Goal: Task Accomplishment & Management: Use online tool/utility

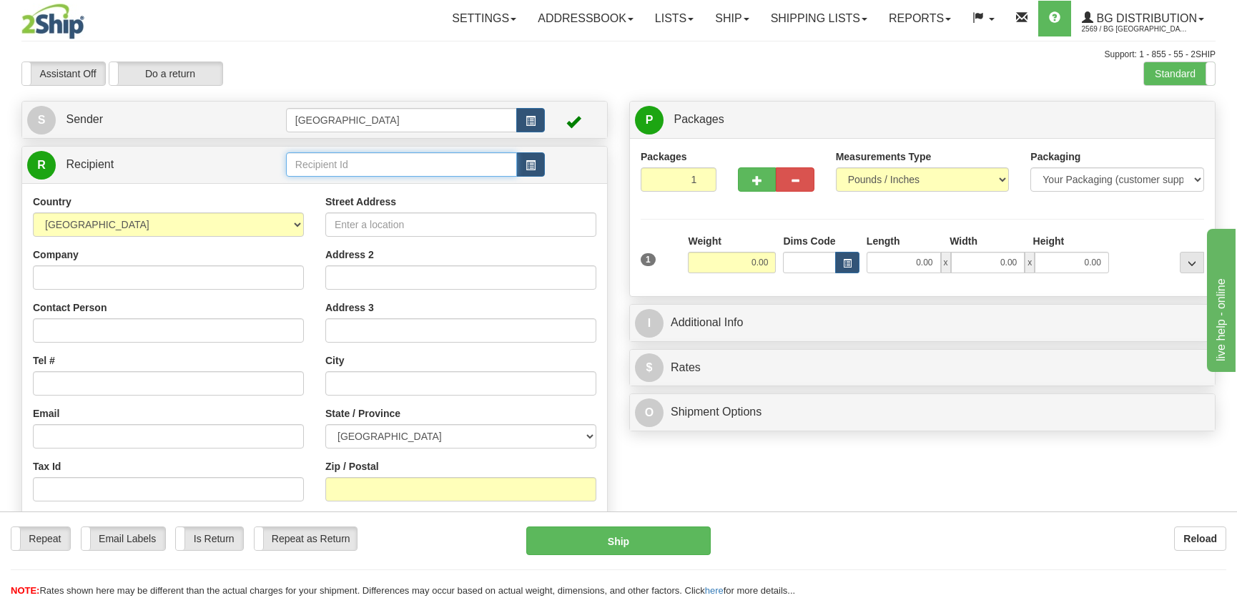
click at [404, 154] on input "text" at bounding box center [401, 164] width 231 height 24
click at [389, 187] on div "7016" at bounding box center [398, 188] width 217 height 16
type input "7016"
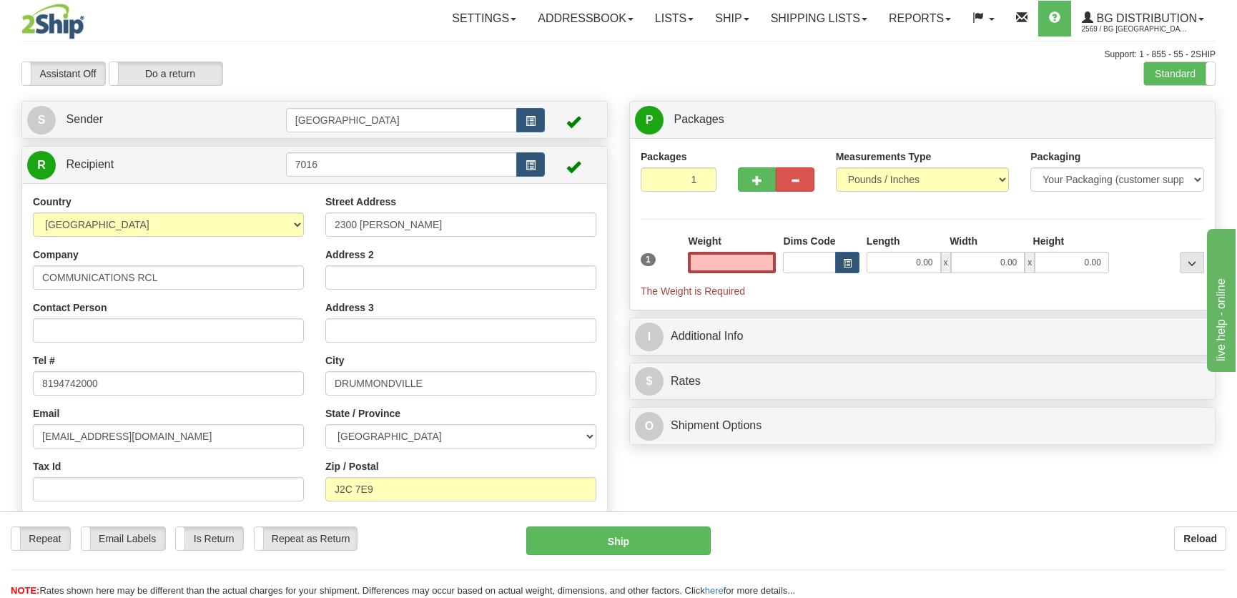
type input "0.00"
drag, startPoint x: 513, startPoint y: 243, endPoint x: 508, endPoint y: 232, distance: 12.2
click at [511, 242] on div "Street Address 2300 [PERSON_NAME] Address 2 Address 3 City [GEOGRAPHIC_DATA] St…" at bounding box center [461, 380] width 292 height 370
drag, startPoint x: 508, startPoint y: 231, endPoint x: 230, endPoint y: 220, distance: 277.7
click at [231, 221] on div "Country [GEOGRAPHIC_DATA] [GEOGRAPHIC_DATA] [GEOGRAPHIC_DATA] [GEOGRAPHIC_DATA]…" at bounding box center [314, 380] width 585 height 370
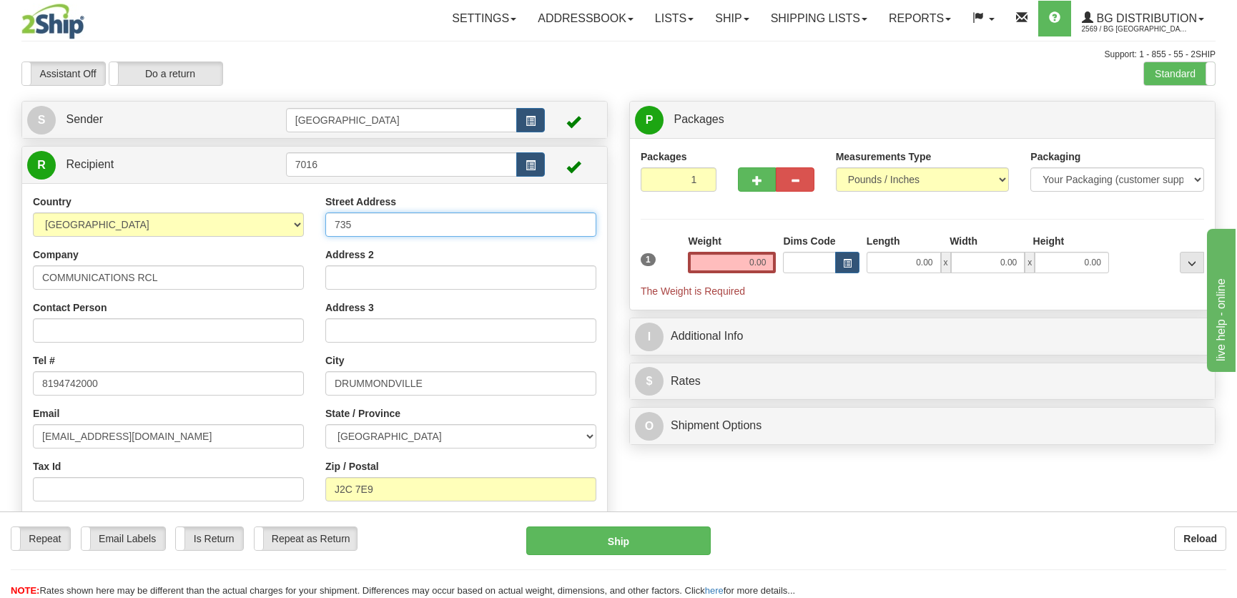
type input "[STREET_ADDRESS]"
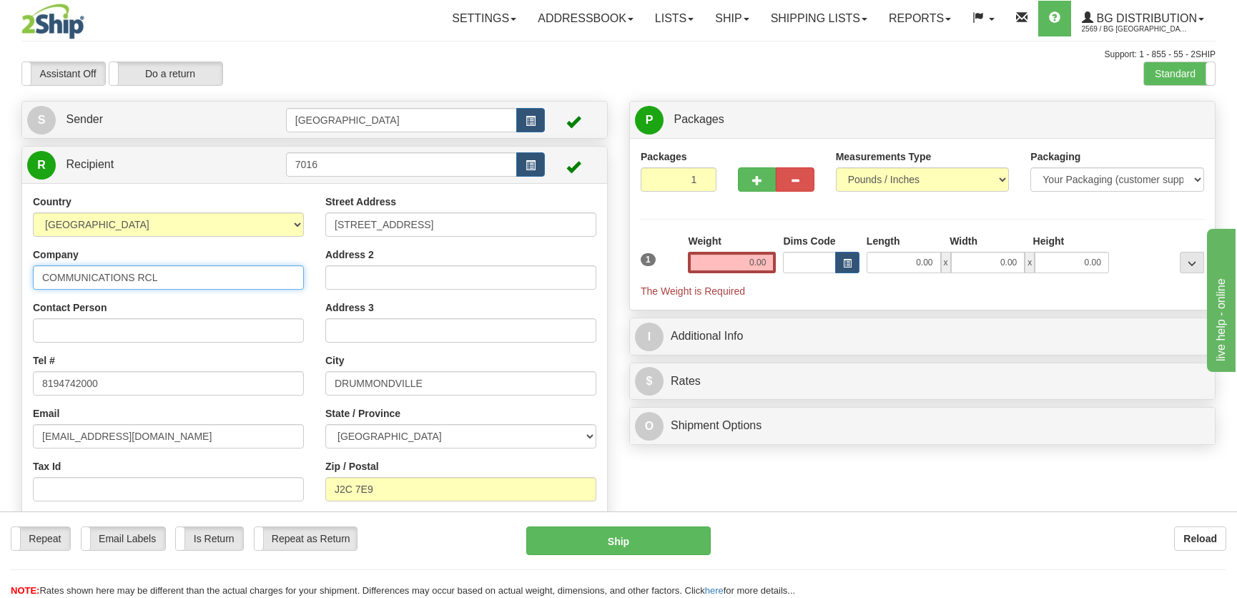
type input "[PERSON_NAME] Rougemont"
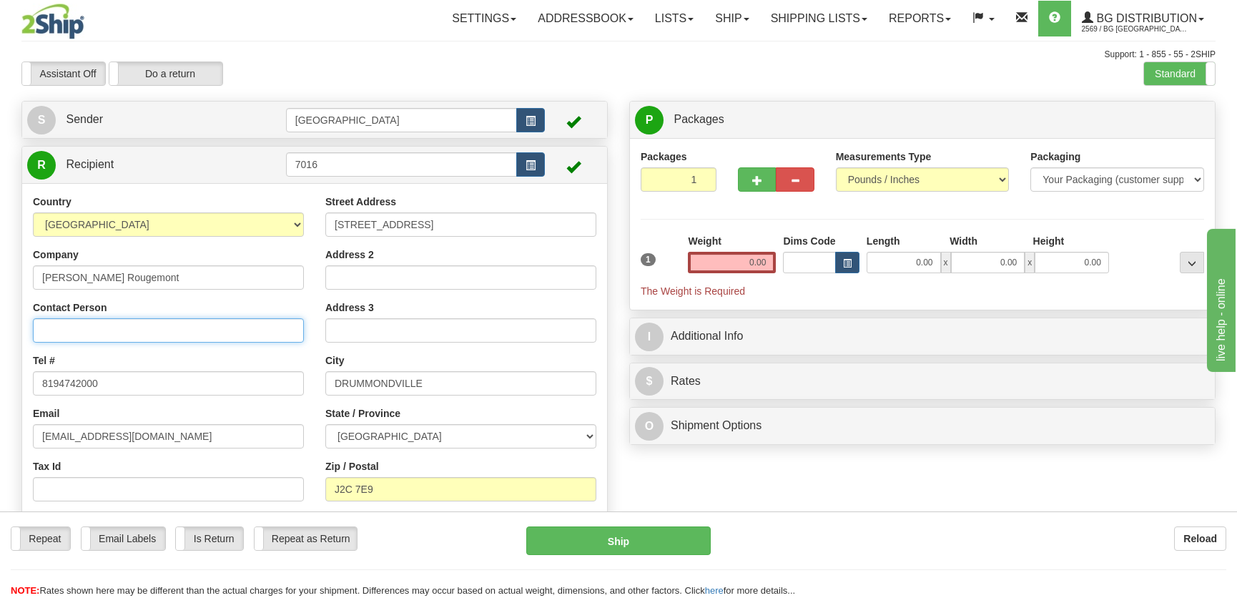
type input "[PERSON_NAME]"
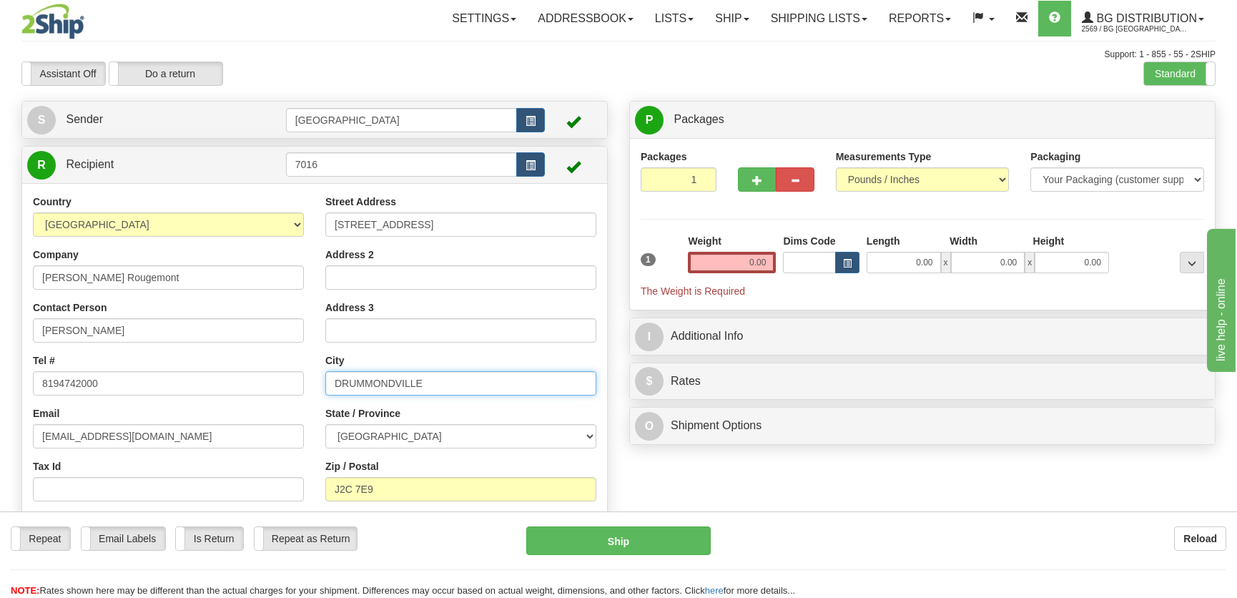
type input "Rougemont"
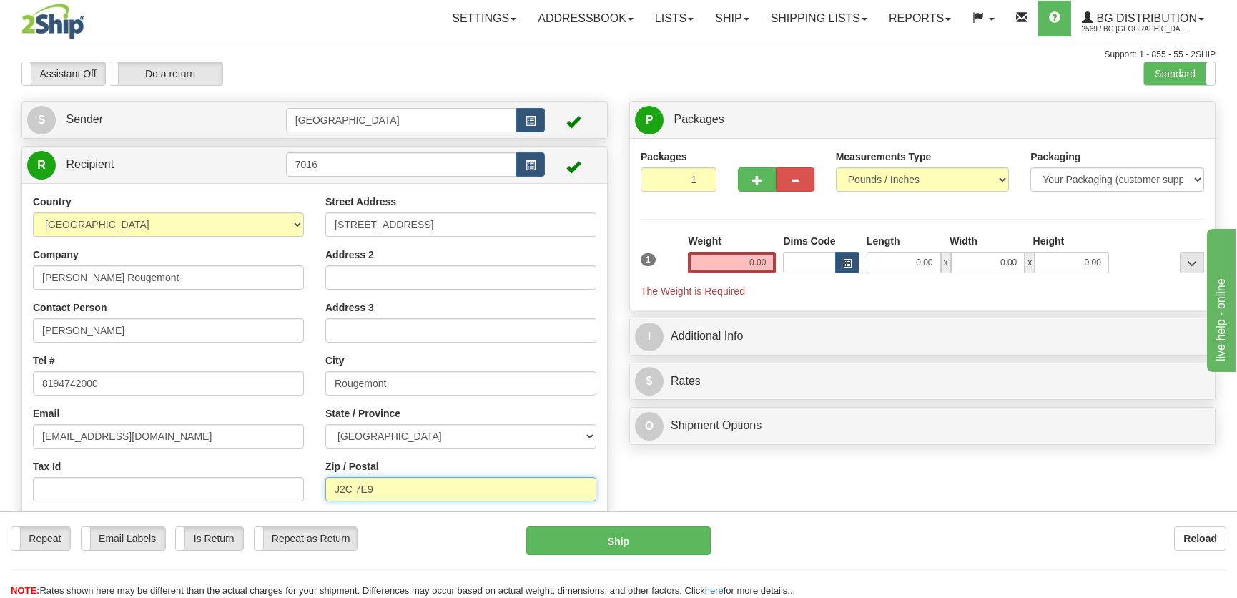
type input "J0L 1M0"
click at [930, 258] on input "0.00" at bounding box center [904, 262] width 74 height 21
type input "12.00"
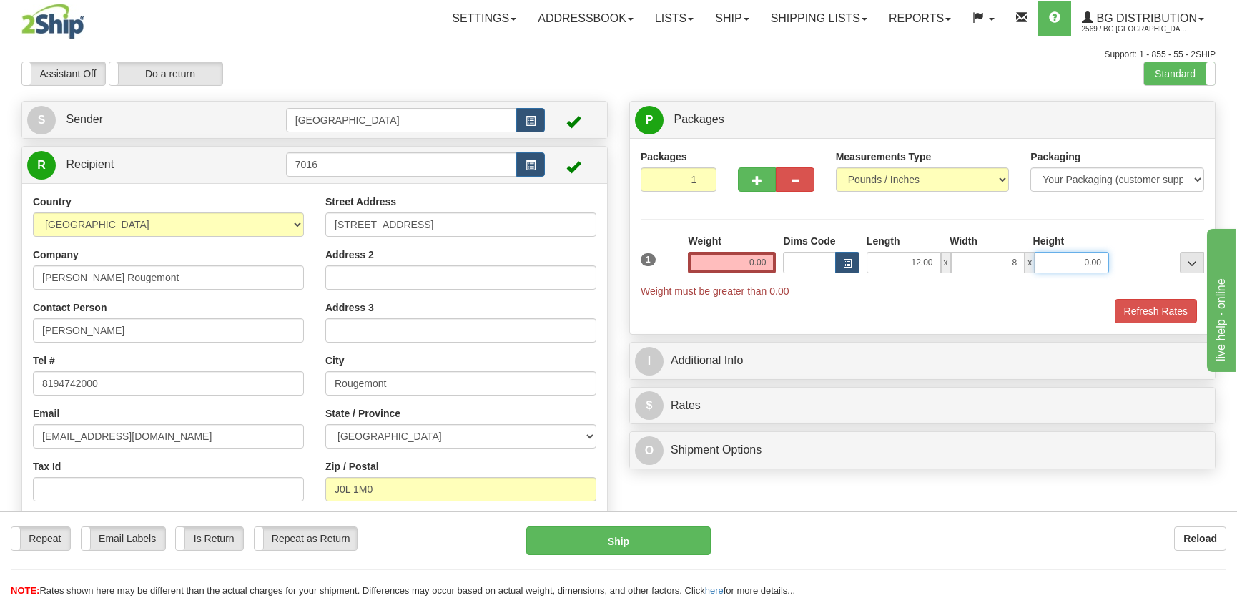
type input "8.00"
type input "7.00"
click at [771, 257] on input "0.00" at bounding box center [732, 262] width 88 height 21
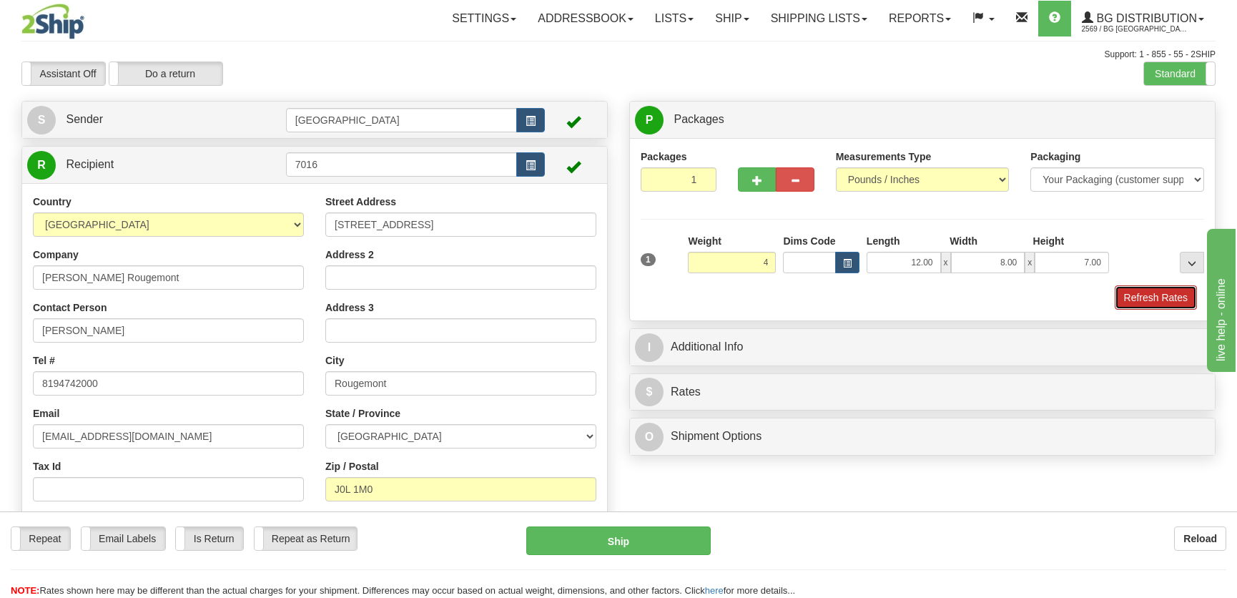
click at [1136, 298] on button "Refresh Rates" at bounding box center [1156, 297] width 82 height 24
type input "4.00"
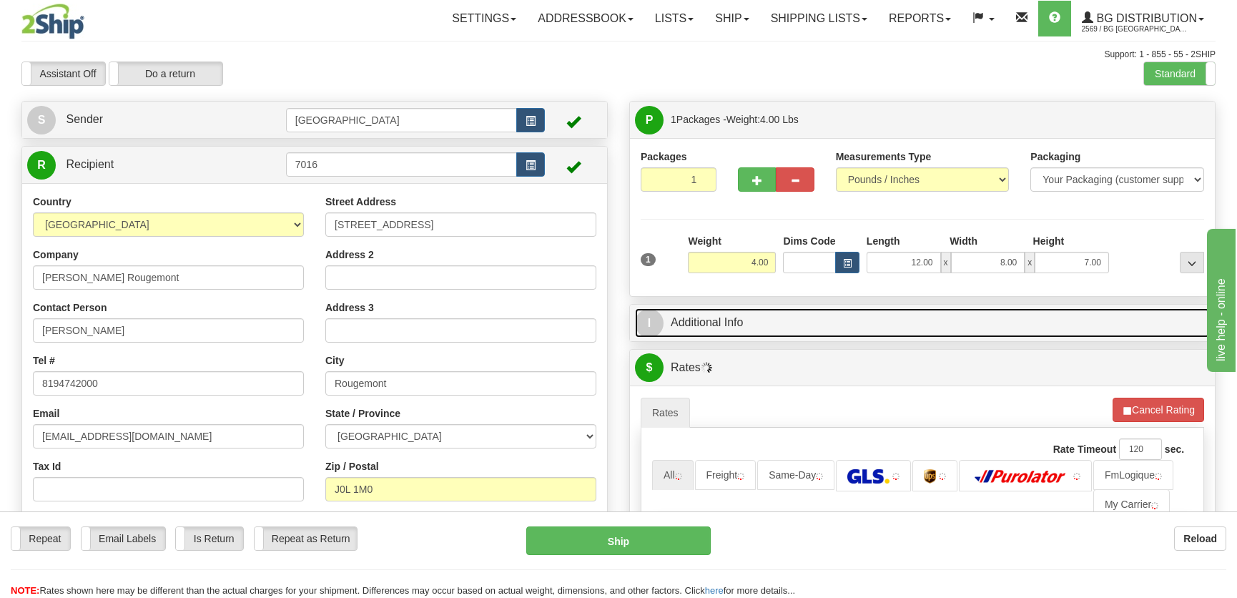
click at [1043, 317] on link "I Additional Info" at bounding box center [922, 322] width 575 height 29
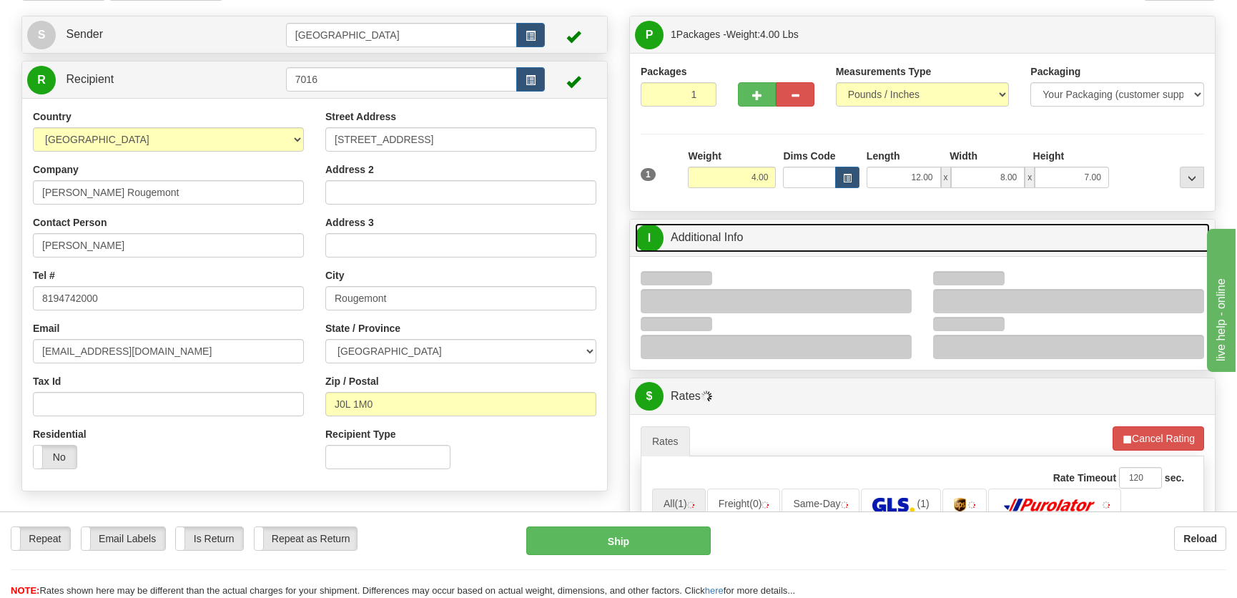
scroll to position [129, 0]
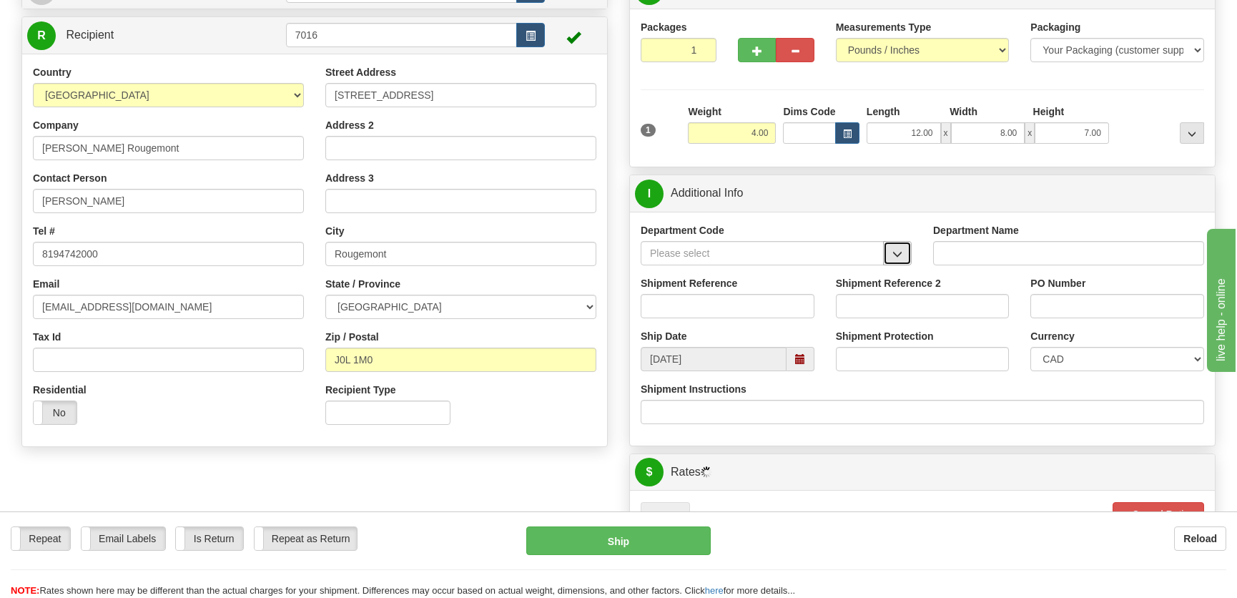
click at [890, 257] on button "button" at bounding box center [897, 253] width 29 height 24
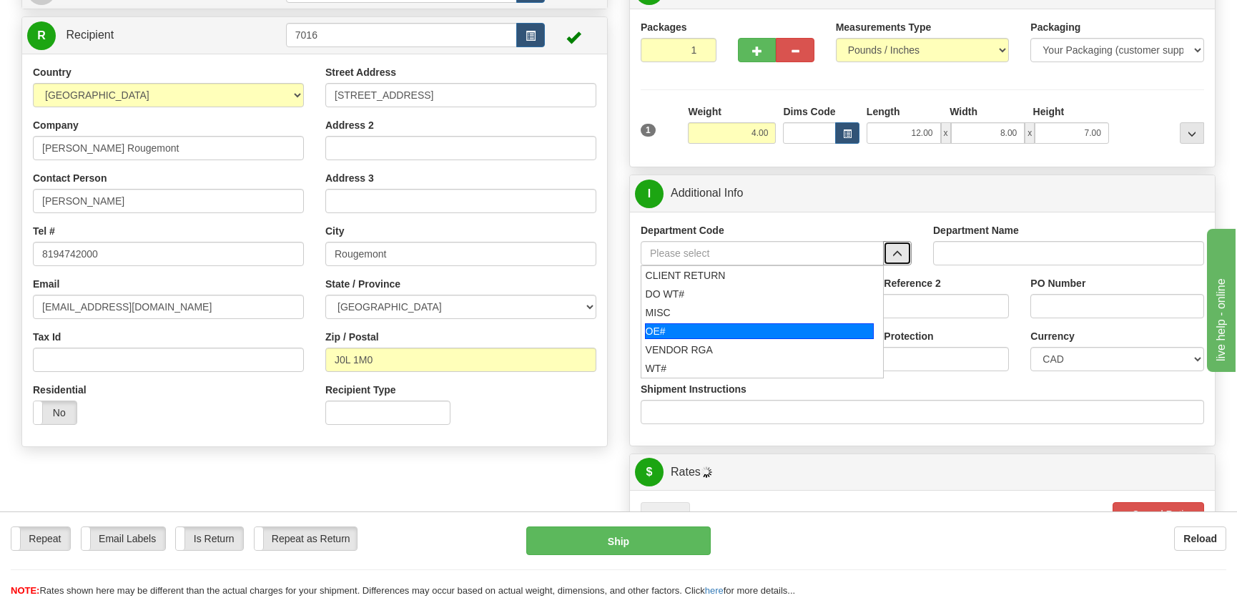
click at [650, 329] on div "OE#" at bounding box center [760, 331] width 230 height 16
type input "OE#"
type input "ORDERS"
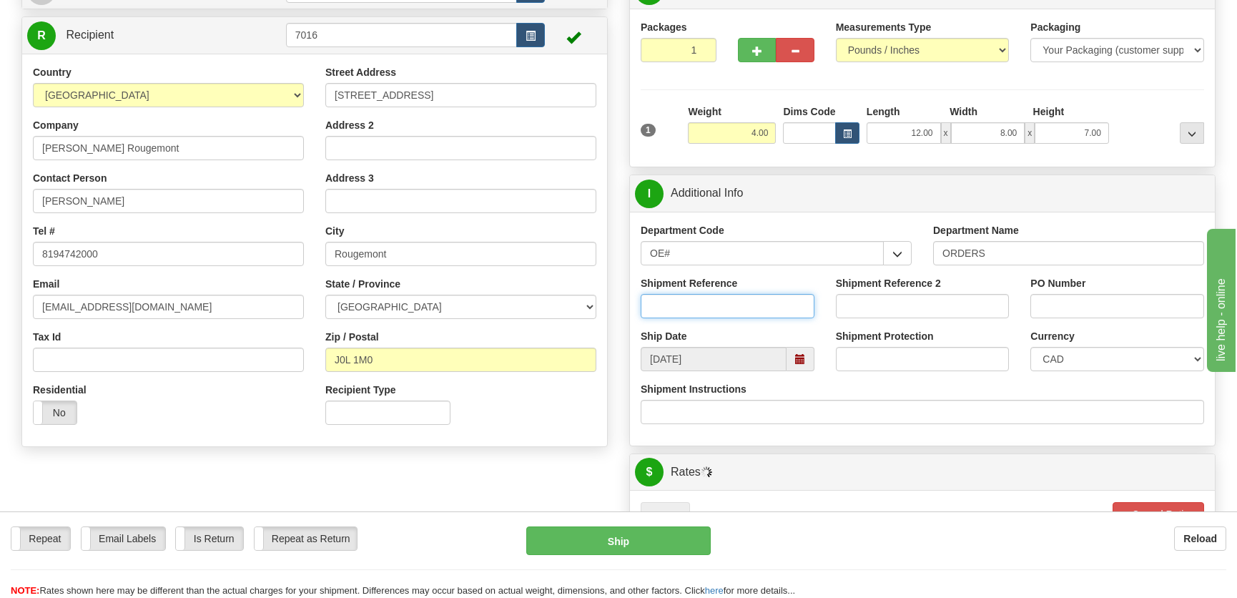
click at [742, 300] on input "Shipment Reference" at bounding box center [728, 306] width 174 height 24
type input "50319473-01"
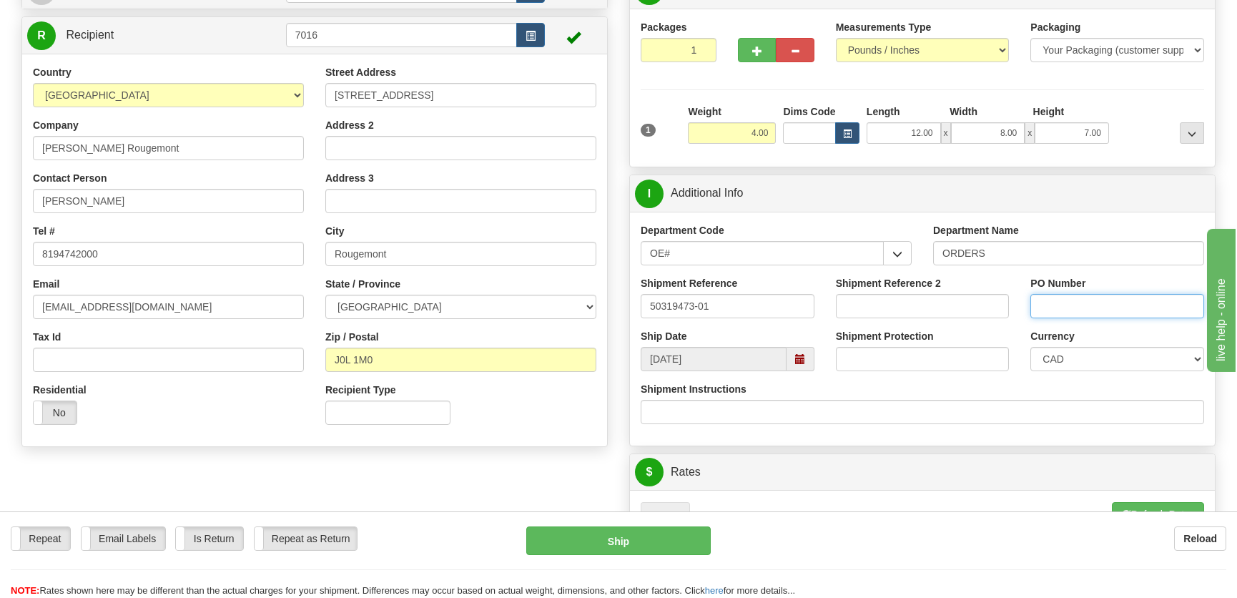
click at [1063, 305] on input "PO Number" at bounding box center [1118, 306] width 174 height 24
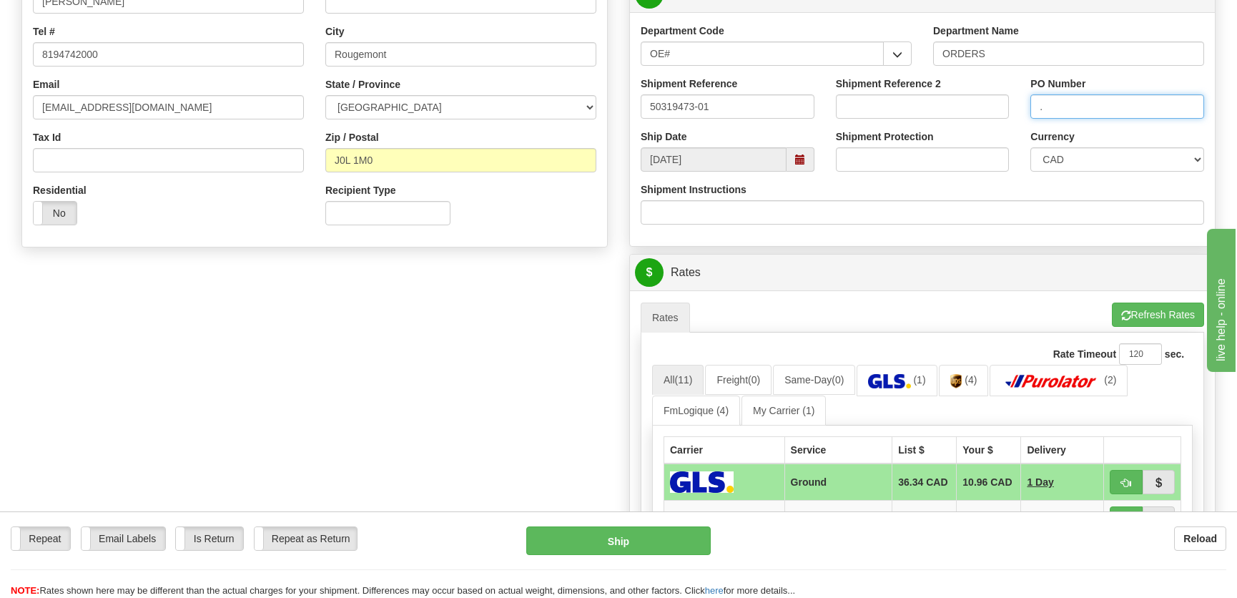
scroll to position [325, 0]
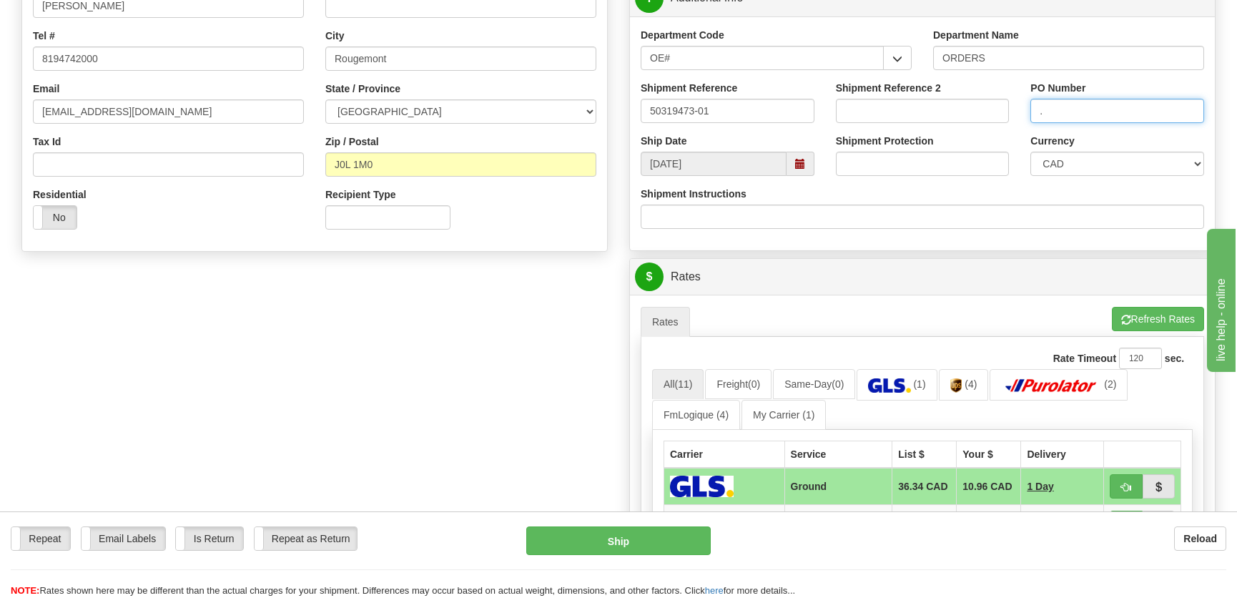
type input "."
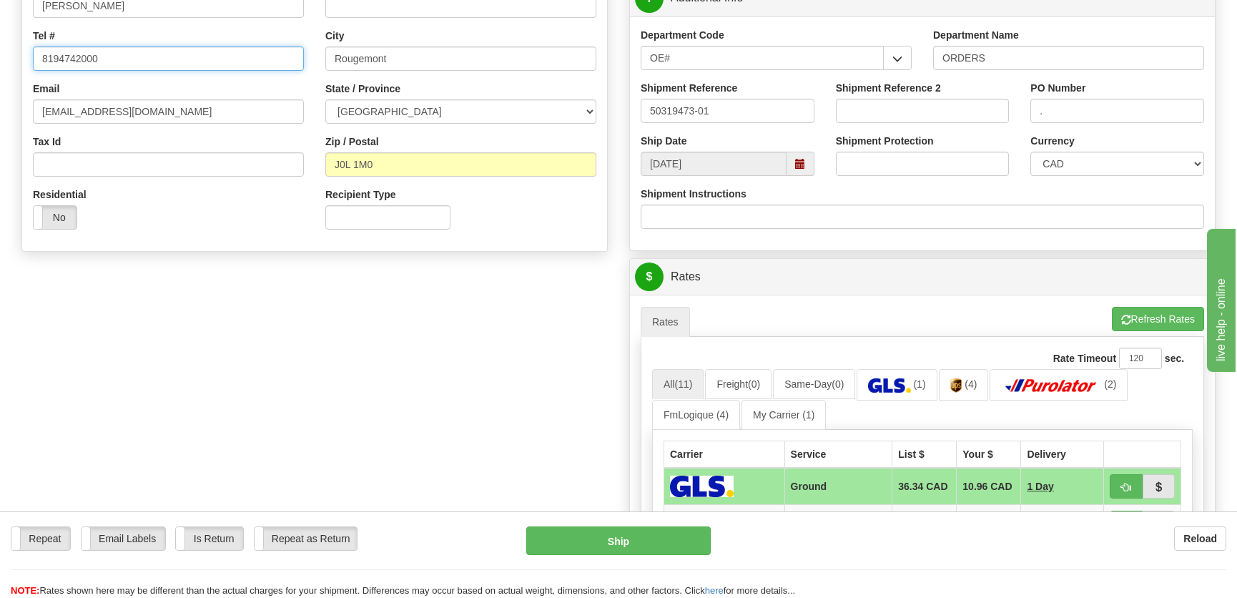
drag, startPoint x: 127, startPoint y: 64, endPoint x: 26, endPoint y: 65, distance: 100.1
click at [31, 66] on div "Country [GEOGRAPHIC_DATA] [GEOGRAPHIC_DATA] [GEOGRAPHIC_DATA] [GEOGRAPHIC_DATA]…" at bounding box center [168, 55] width 292 height 370
drag, startPoint x: 104, startPoint y: 55, endPoint x: 77, endPoint y: 55, distance: 27.9
click at [77, 55] on input "4504694386" at bounding box center [168, 58] width 271 height 24
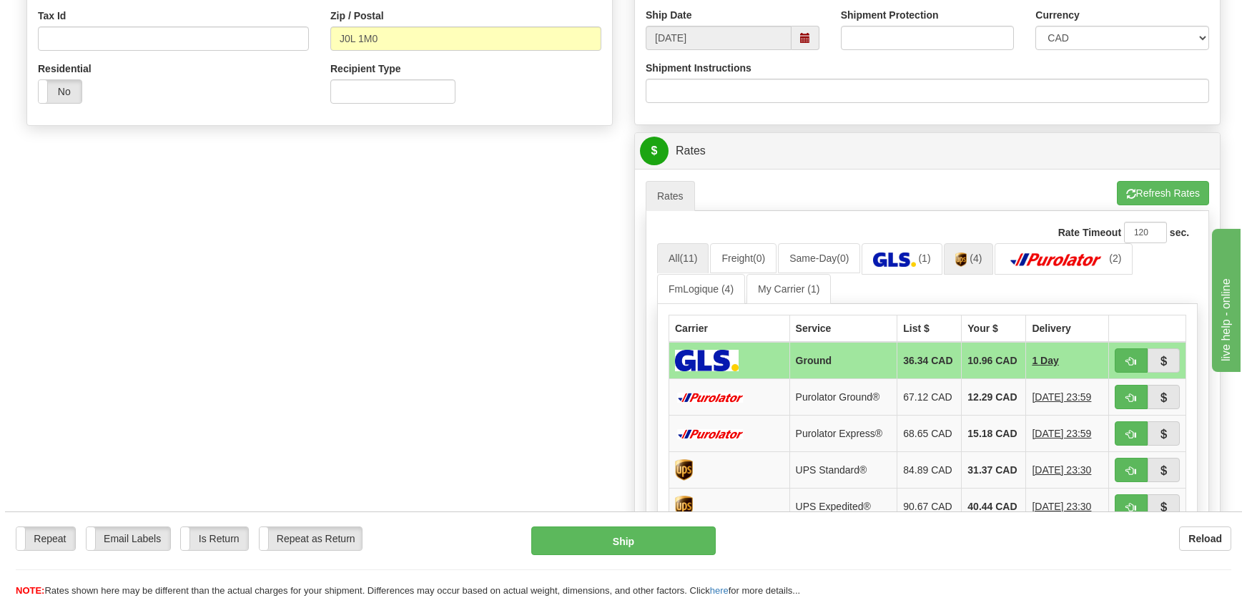
scroll to position [455, 0]
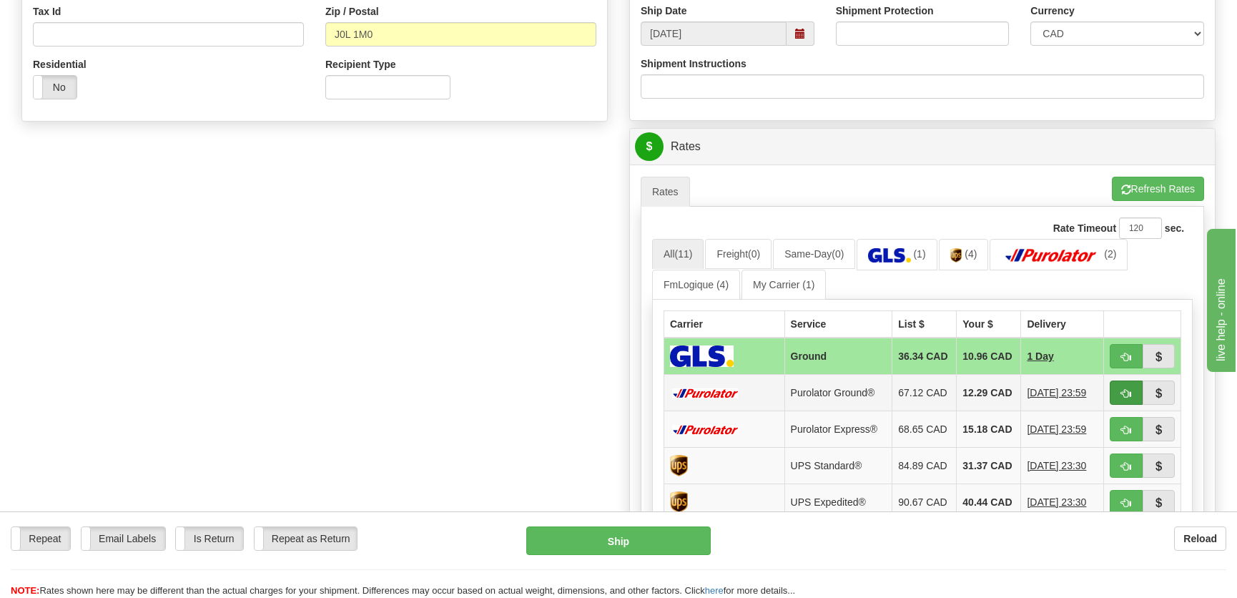
type input "4504694926"
click at [1127, 398] on span "button" at bounding box center [1126, 393] width 10 height 9
type input "260"
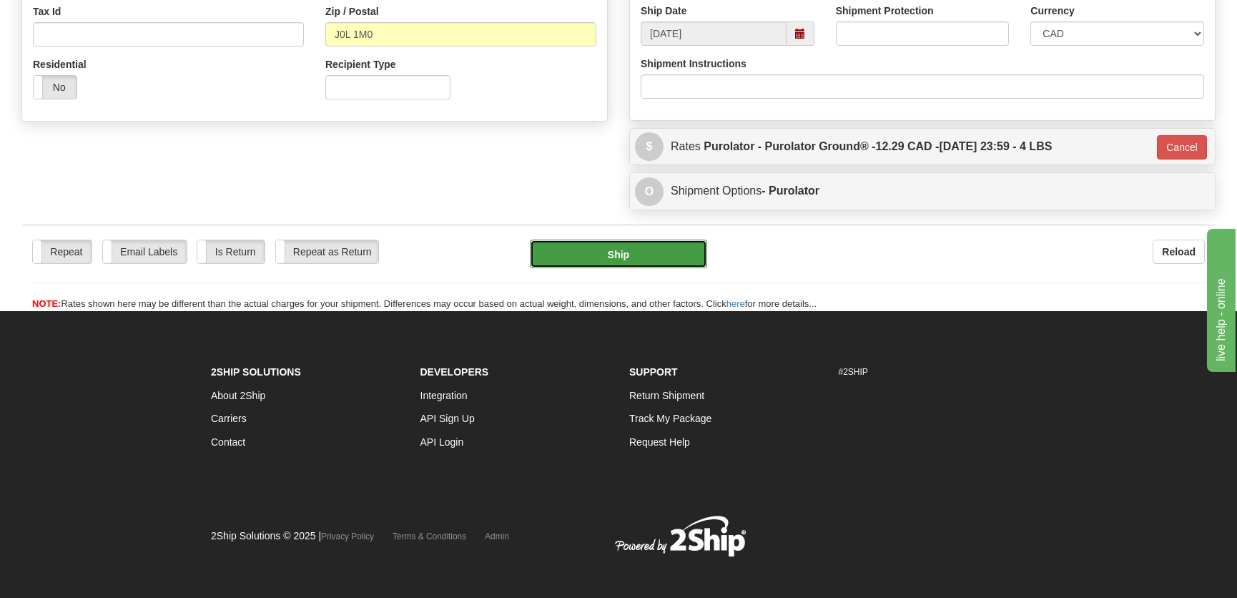
click at [610, 247] on button "Ship" at bounding box center [618, 254] width 177 height 29
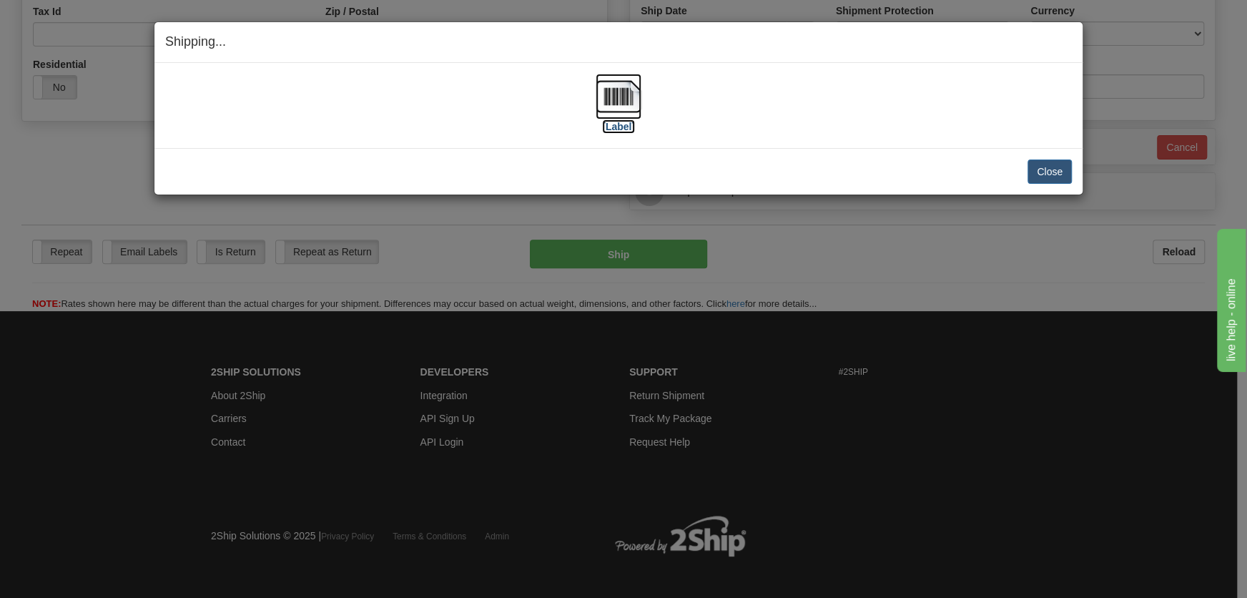
click at [639, 114] on img at bounding box center [619, 97] width 46 height 46
click at [1044, 162] on button "Close" at bounding box center [1050, 171] width 44 height 24
